Goal: Task Accomplishment & Management: Complete application form

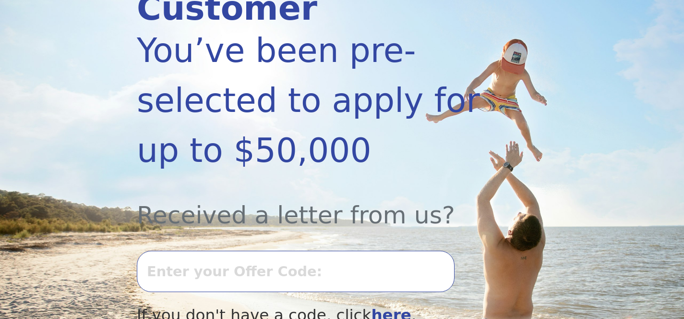
scroll to position [349, 0]
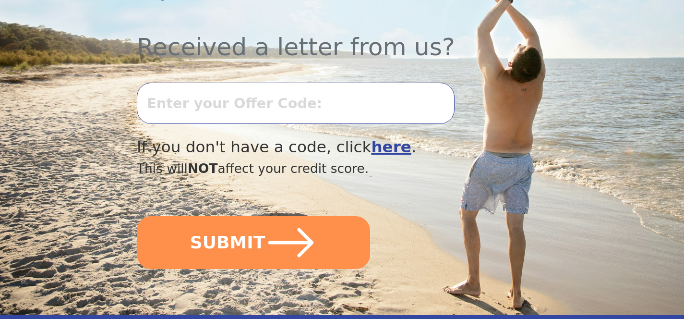
click at [329, 117] on input "text" at bounding box center [296, 103] width 318 height 41
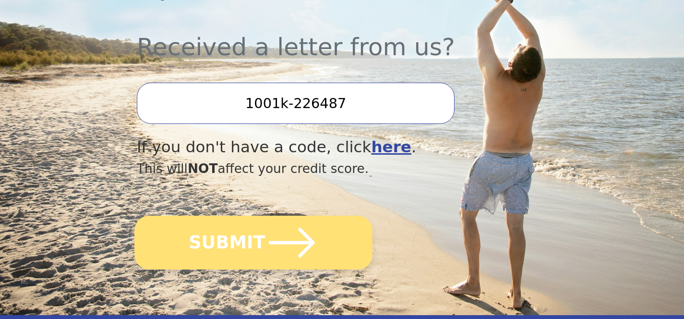
type input "1001k-226487"
click at [285, 225] on icon "submit" at bounding box center [292, 242] width 53 height 53
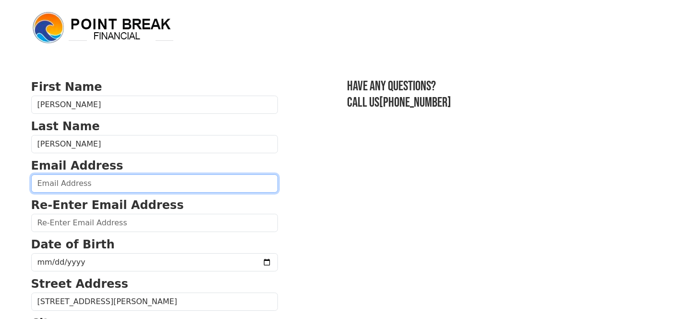
click at [100, 186] on input "email" at bounding box center [154, 183] width 247 height 18
type input "samijean24@yahoo.com"
type input "(858) 414-1472"
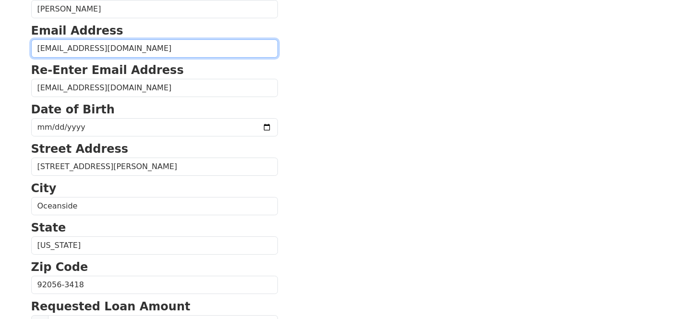
scroll to position [99, 0]
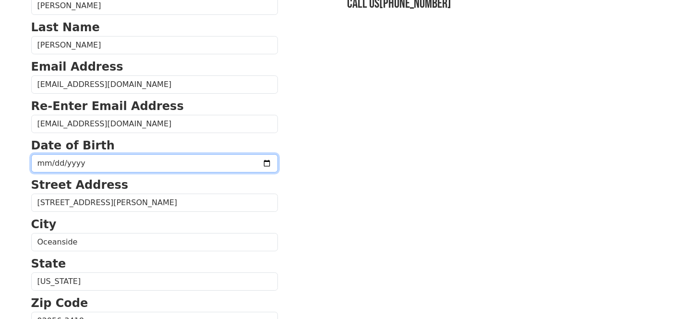
click at [104, 163] on input "date" at bounding box center [154, 163] width 247 height 18
type input "1983-03-05"
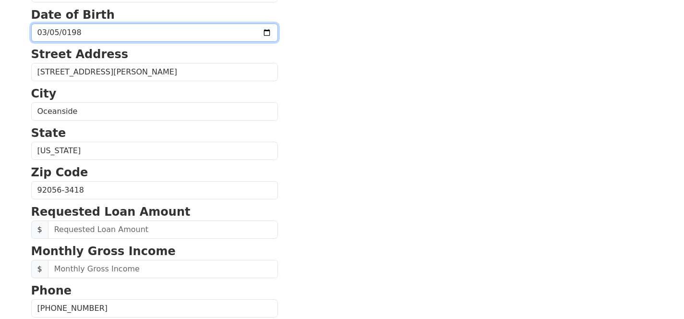
scroll to position [231, 0]
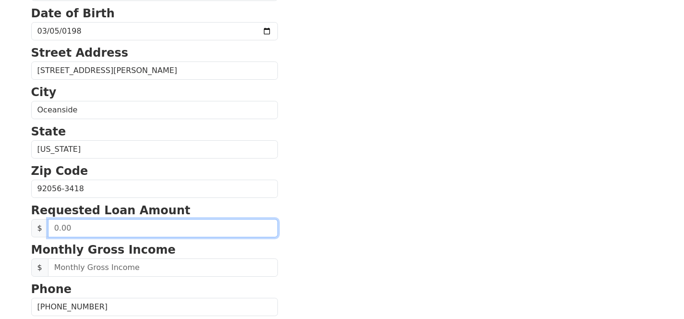
click at [101, 228] on input "text" at bounding box center [163, 228] width 230 height 18
click at [74, 229] on input "text" at bounding box center [163, 228] width 230 height 18
drag, startPoint x: 71, startPoint y: 228, endPoint x: 14, endPoint y: 215, distance: 58.7
type input "30,000.00"
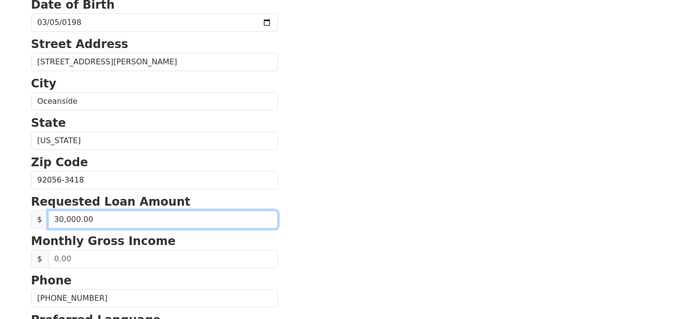
scroll to position [247, 0]
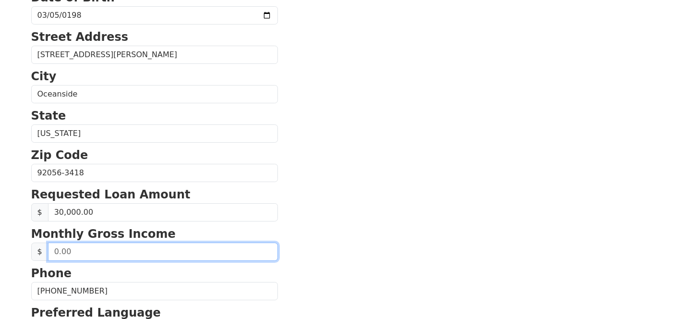
click at [106, 248] on input "text" at bounding box center [163, 252] width 230 height 18
drag, startPoint x: 56, startPoint y: 248, endPoint x: 27, endPoint y: 244, distance: 29.5
click at [27, 244] on div "First Name Samantha Last Name Metivier Email Address samijean24@yahoo.com Re-En…" at bounding box center [342, 152] width 634 height 798
type input "8,500.00"
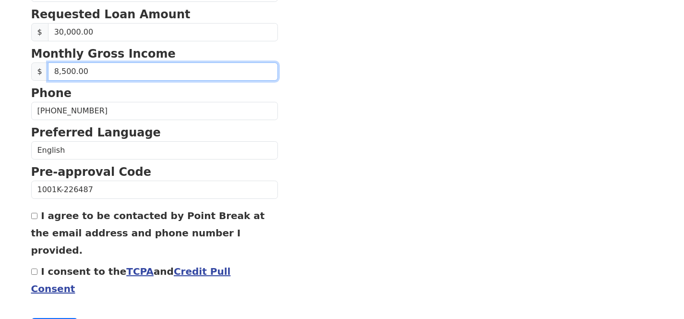
scroll to position [437, 0]
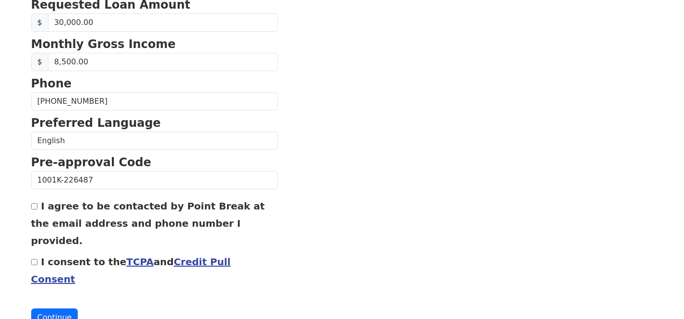
click at [33, 208] on input "I agree to be contacted by Point Break at the email address and phone number I …" at bounding box center [34, 206] width 6 height 6
checkbox input "true"
click at [34, 259] on input "I consent to the TCPA and Credit Pull Consent" at bounding box center [34, 262] width 6 height 6
checkbox input "true"
click at [58, 308] on button "Continue" at bounding box center [54, 317] width 47 height 18
